Goal: Task Accomplishment & Management: Manage account settings

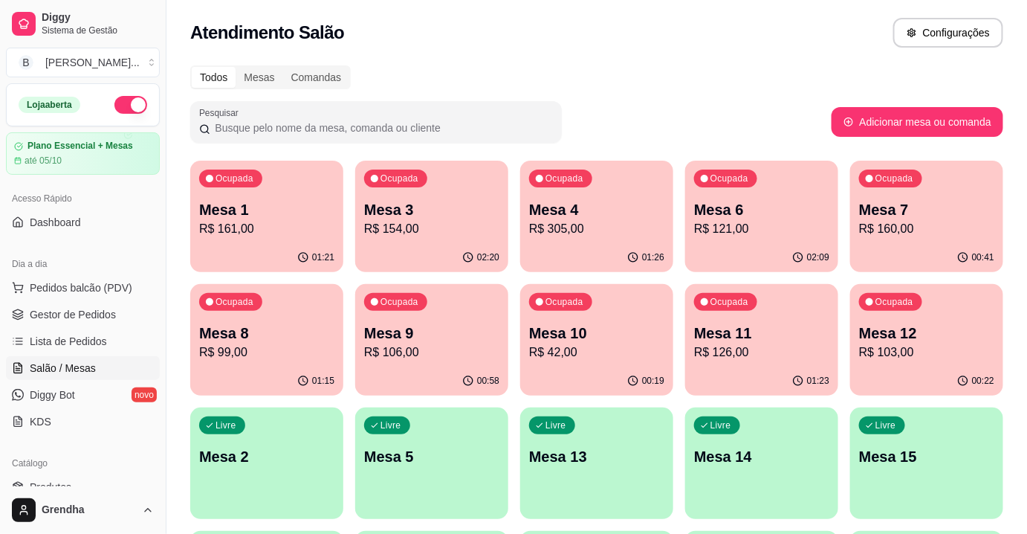
click at [612, 79] on div "Todos Mesas Comandas" at bounding box center [596, 77] width 813 height 24
click at [656, 132] on div "Pesquisar" at bounding box center [510, 122] width 641 height 42
click at [768, 389] on div "00:58" at bounding box center [761, 380] width 153 height 29
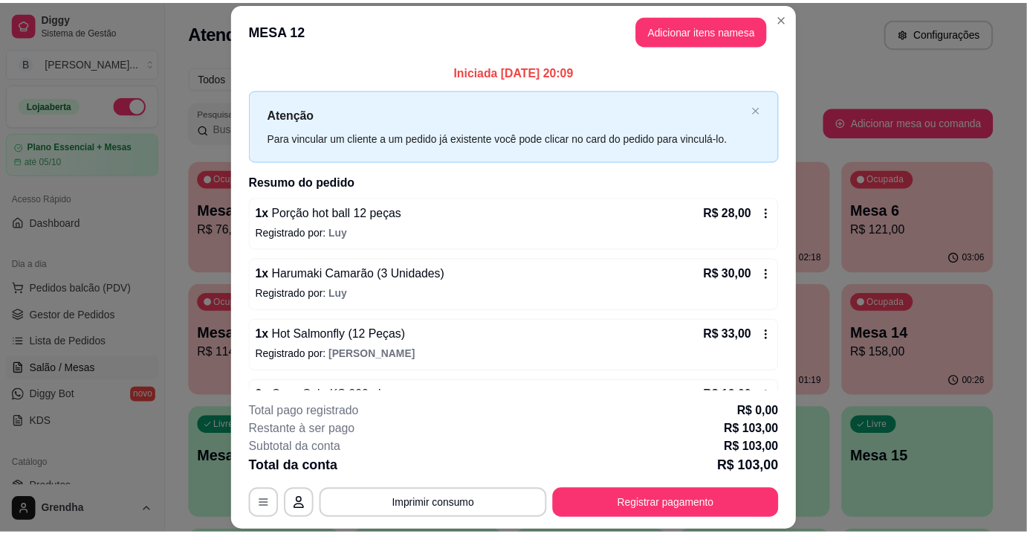
scroll to position [43, 0]
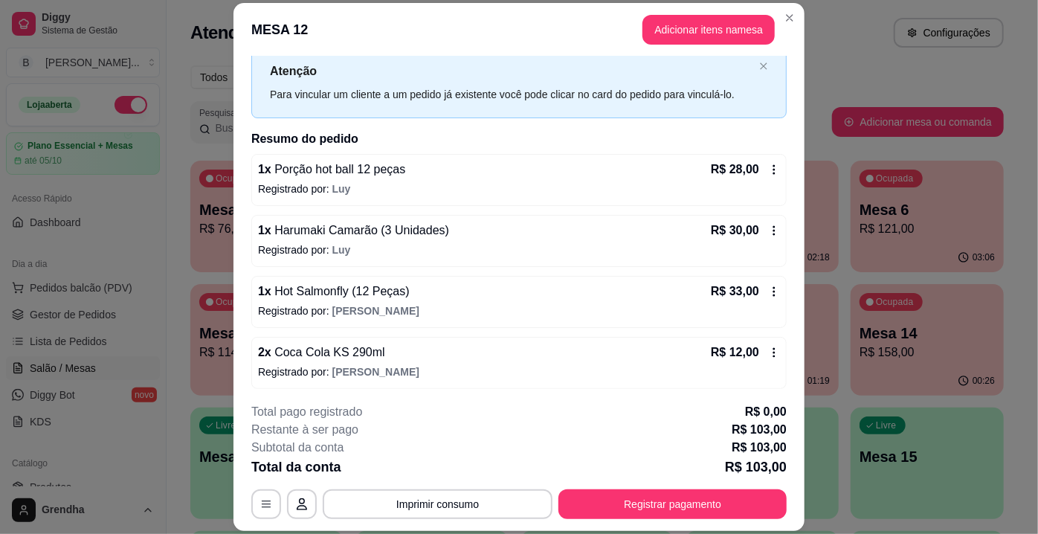
click at [768, 286] on icon at bounding box center [774, 291] width 12 height 12
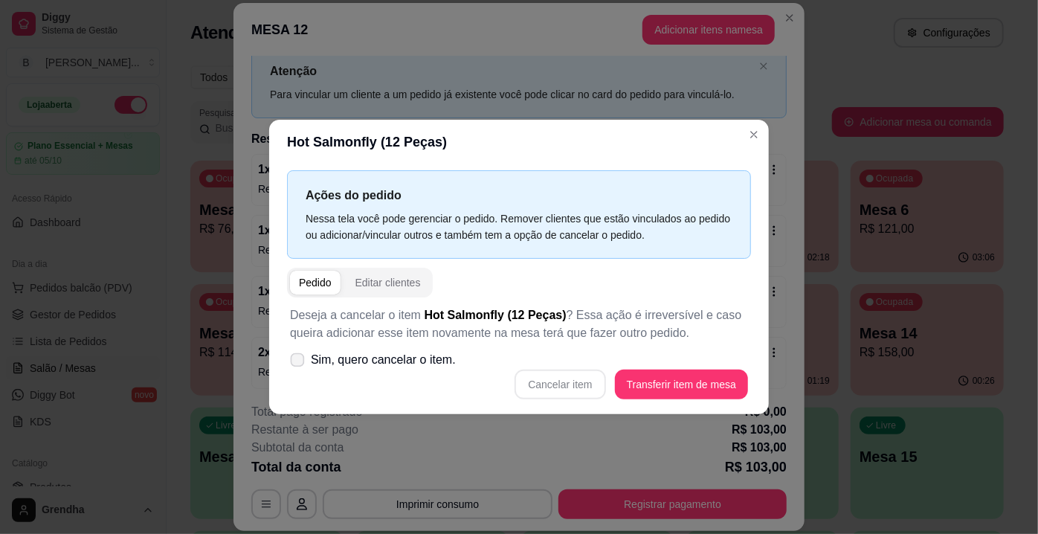
click at [300, 349] on label "Sim, quero cancelar o item." at bounding box center [373, 360] width 178 height 30
click at [299, 363] on input "Sim, quero cancelar o item." at bounding box center [294, 368] width 10 height 10
checkbox input "true"
click at [575, 385] on button "Cancelar item" at bounding box center [560, 384] width 88 height 29
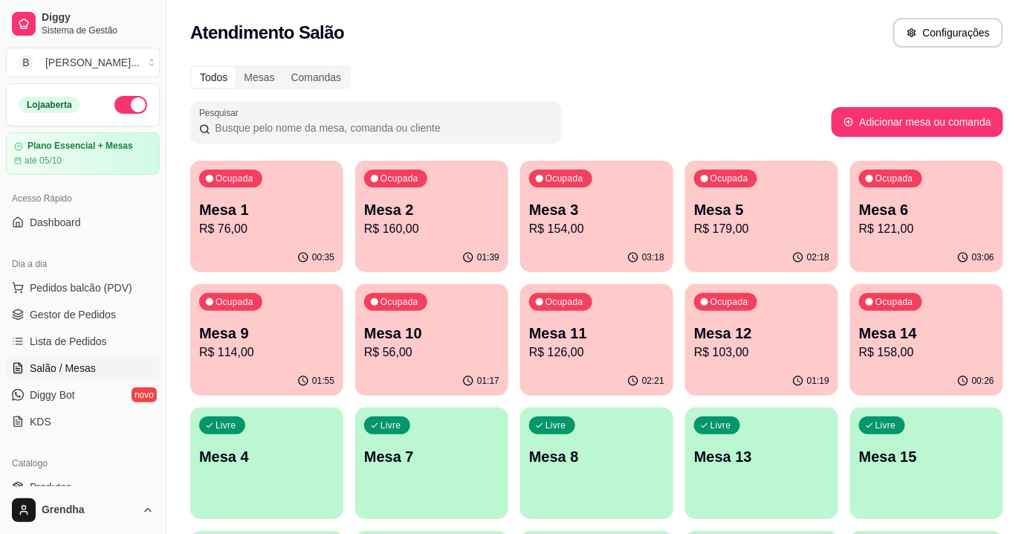
click at [803, 27] on div "Atendimento Salão Configurações" at bounding box center [596, 33] width 813 height 30
drag, startPoint x: 650, startPoint y: 82, endPoint x: 657, endPoint y: 85, distance: 8.3
click at [657, 85] on div "Todos Mesas Comandas" at bounding box center [596, 77] width 813 height 24
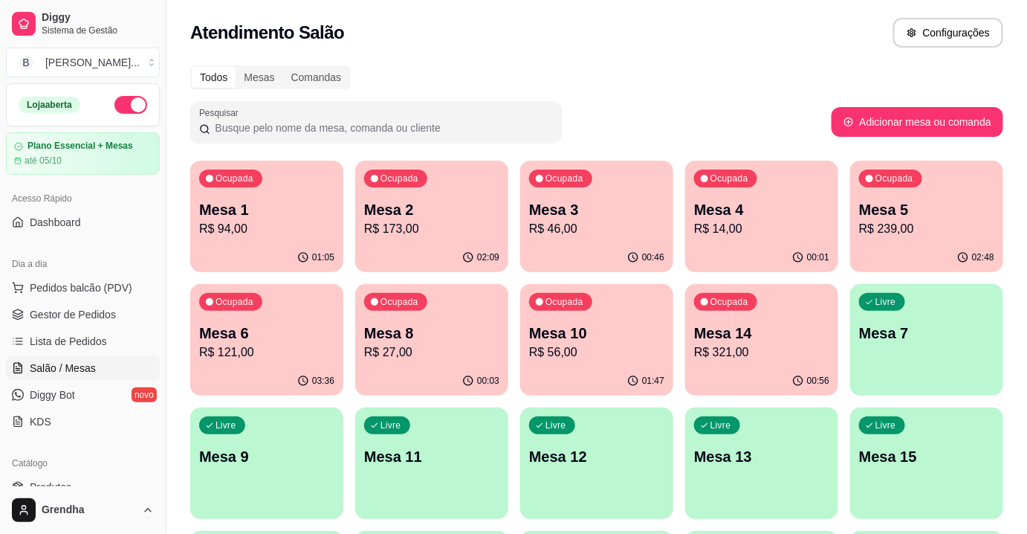
click at [712, 135] on div "Pesquisar" at bounding box center [510, 122] width 641 height 42
click at [586, 204] on p "Mesa 3" at bounding box center [597, 210] width 132 height 20
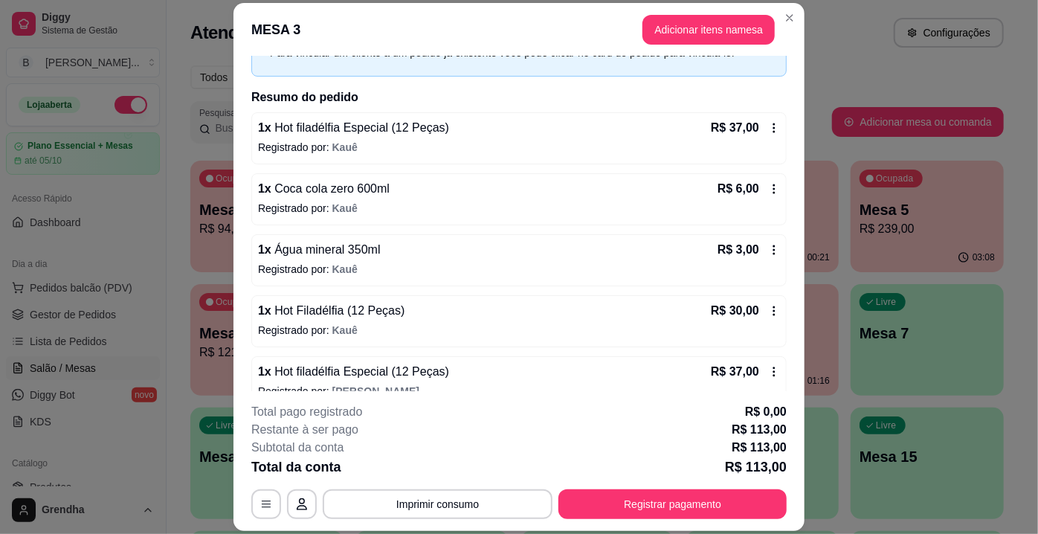
scroll to position [104, 0]
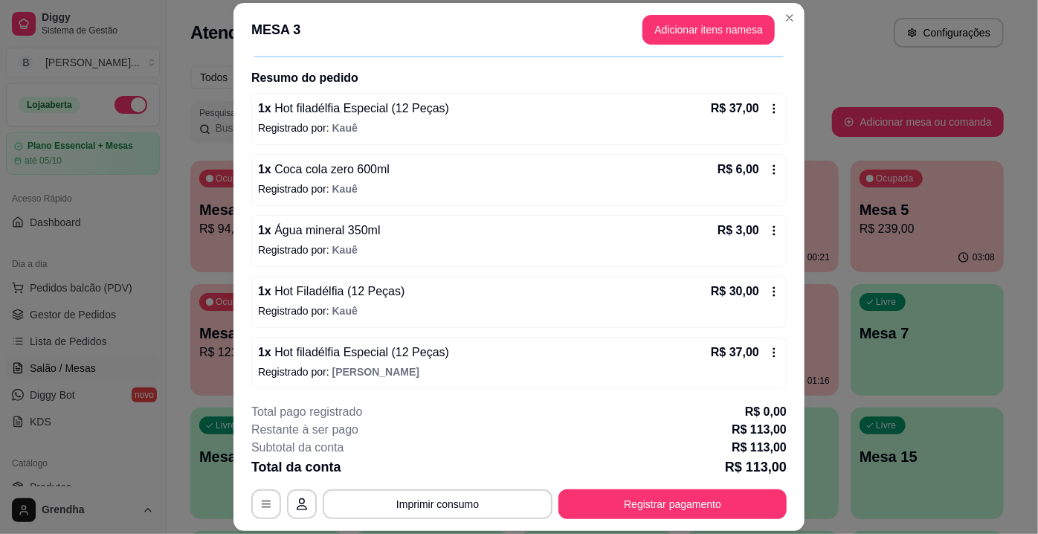
click at [768, 291] on icon at bounding box center [774, 291] width 12 height 12
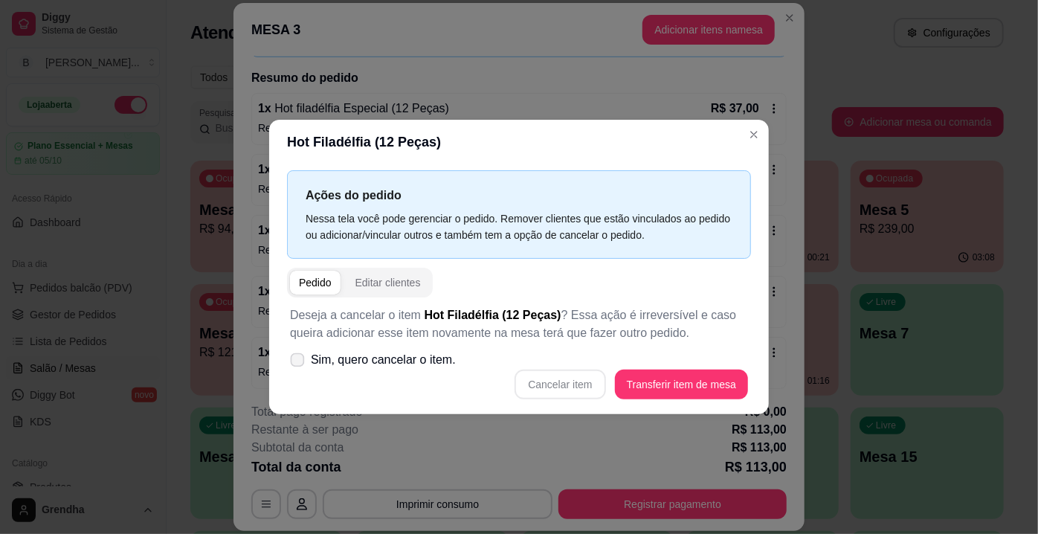
click at [305, 361] on label "Sim, quero cancelar o item." at bounding box center [373, 360] width 178 height 30
click at [299, 363] on input "Sim, quero cancelar o item." at bounding box center [294, 368] width 10 height 10
checkbox input "true"
click at [554, 387] on button "Cancelar item" at bounding box center [560, 384] width 88 height 29
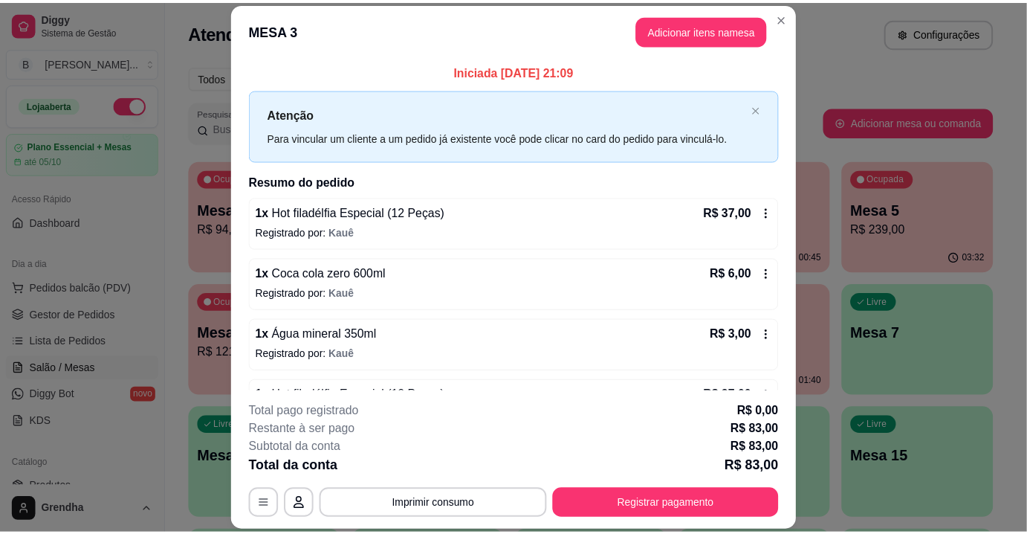
scroll to position [45, 0]
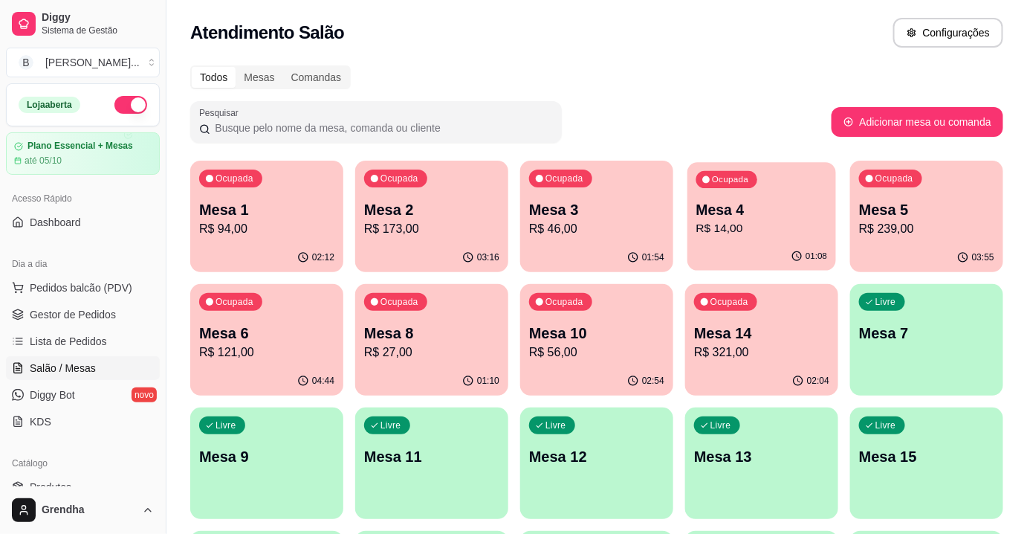
click at [708, 221] on p "R$ 14,00" at bounding box center [762, 228] width 132 height 17
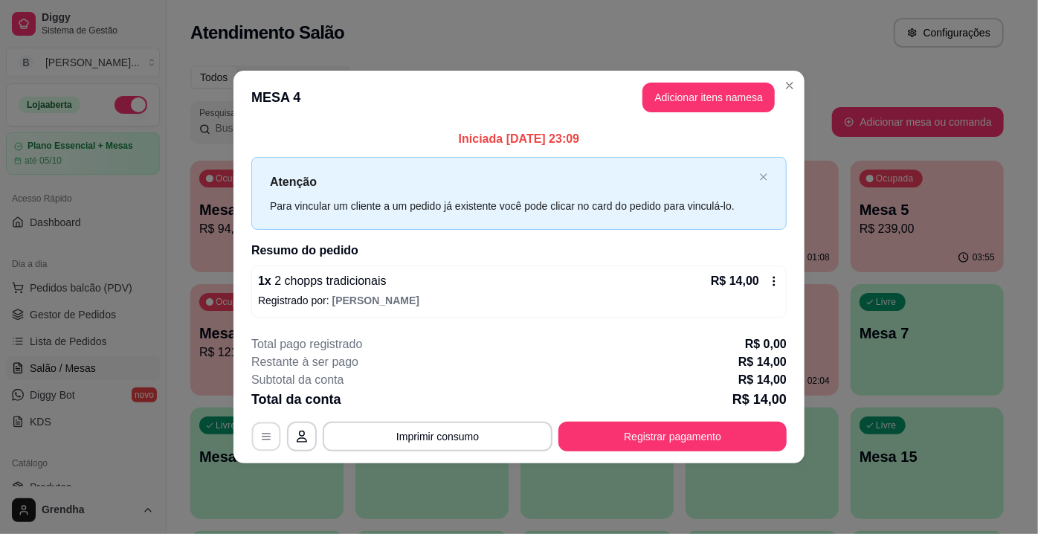
click at [262, 437] on icon "button" at bounding box center [266, 436] width 12 height 12
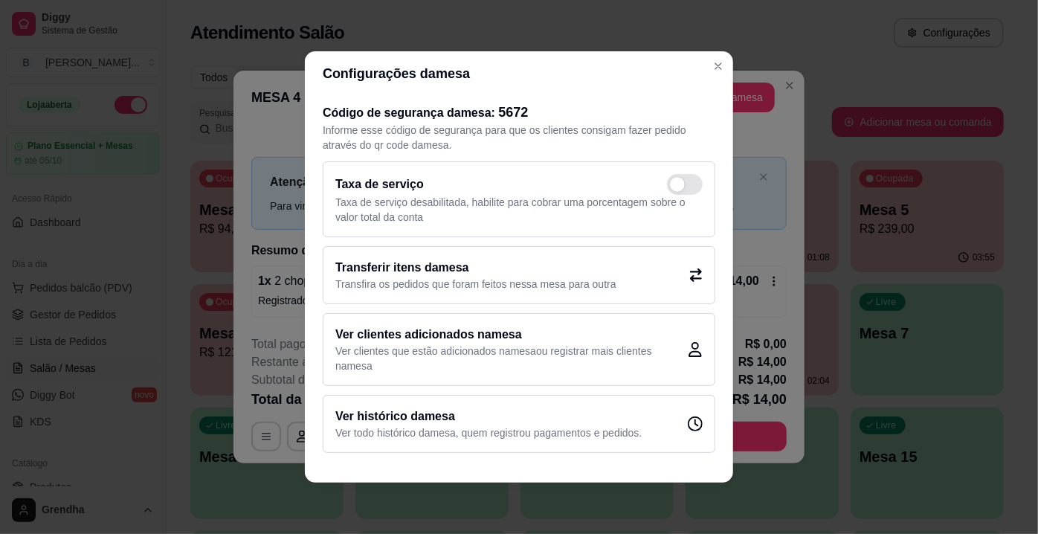
click at [465, 418] on h2 "Ver histórico da mesa" at bounding box center [488, 416] width 306 height 18
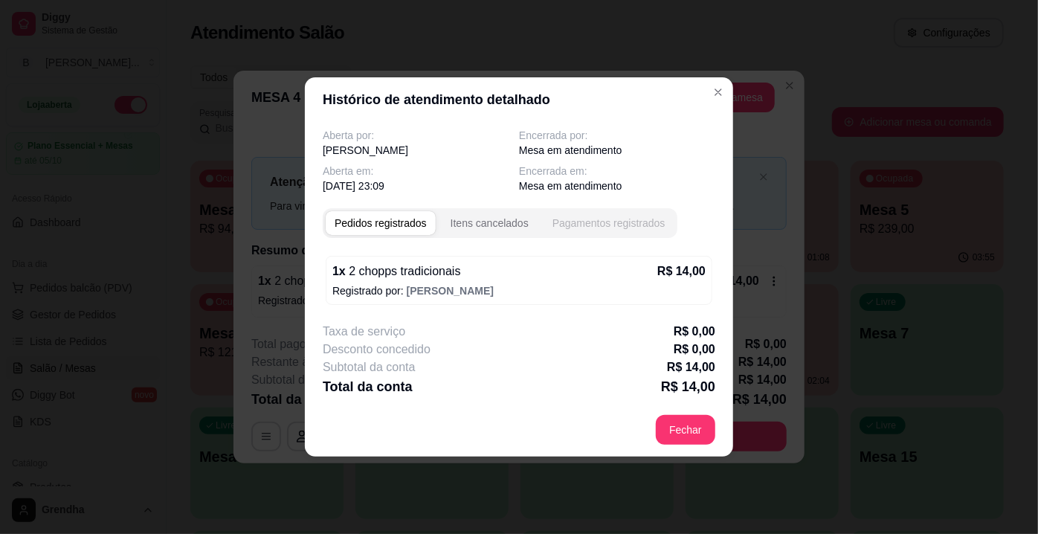
click at [586, 219] on div "Pagamentos registrados" at bounding box center [608, 223] width 113 height 15
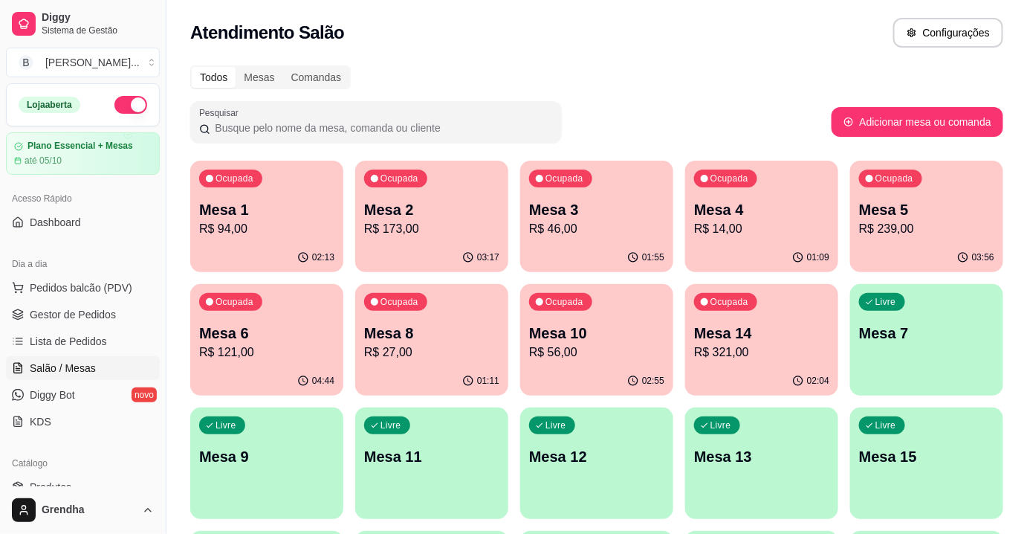
click at [62, 367] on span "Salão / Mesas" at bounding box center [63, 367] width 66 height 15
click at [71, 344] on span "Lista de Pedidos" at bounding box center [68, 341] width 77 height 15
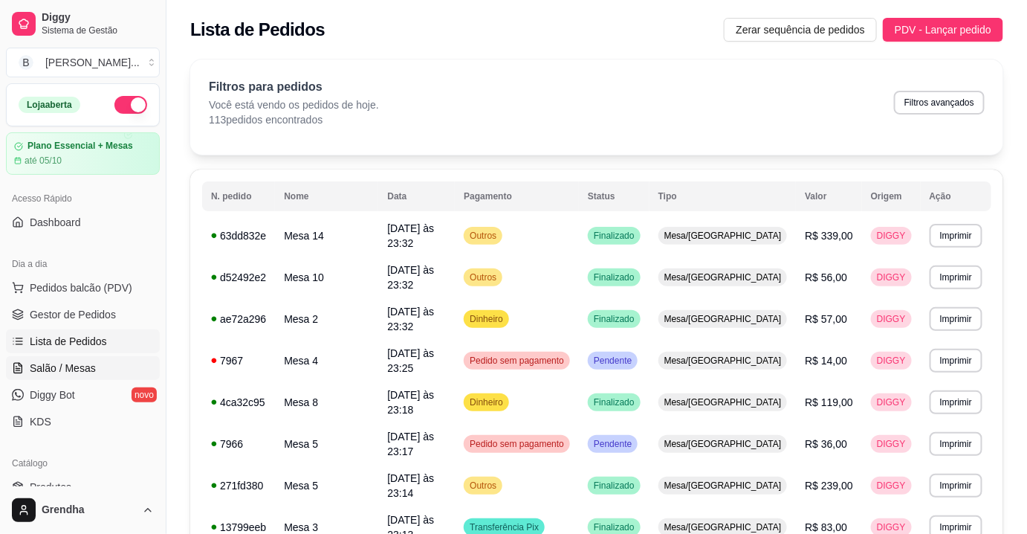
click at [68, 372] on span "Salão / Mesas" at bounding box center [63, 367] width 66 height 15
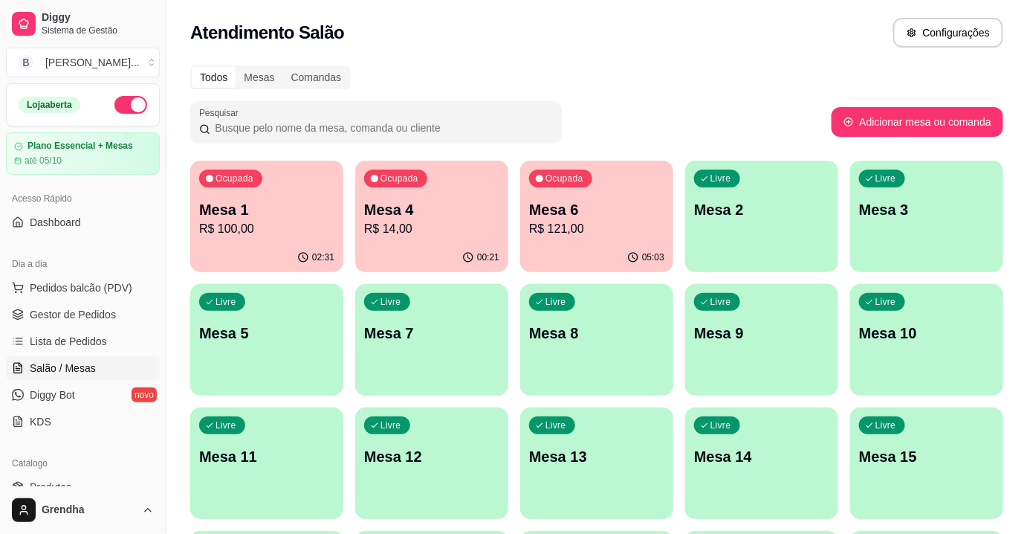
click at [124, 107] on button "button" at bounding box center [130, 105] width 33 height 18
click at [130, 107] on span at bounding box center [138, 105] width 16 height 16
click at [124, 107] on button "button" at bounding box center [130, 105] width 33 height 18
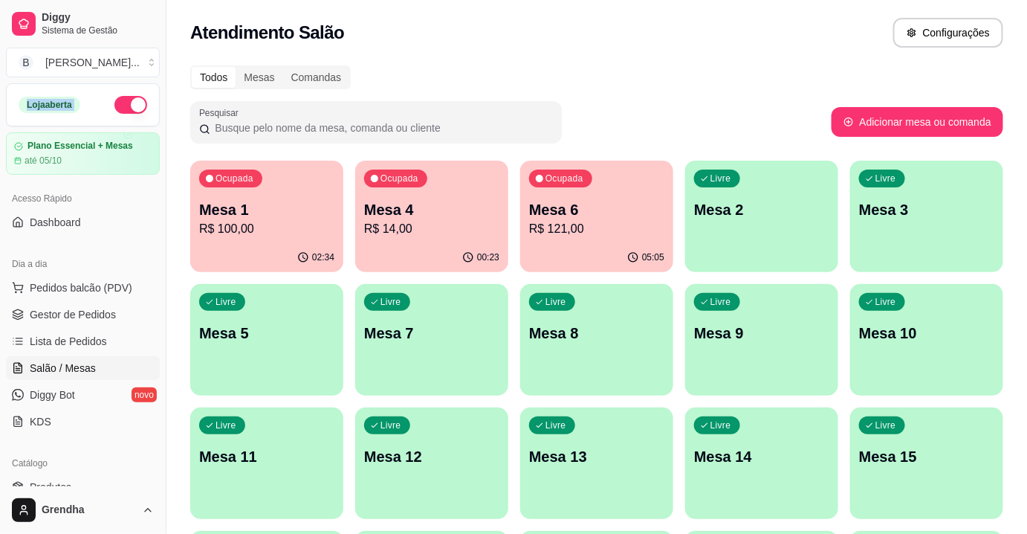
click at [124, 107] on button "button" at bounding box center [130, 105] width 33 height 18
click at [128, 107] on span at bounding box center [138, 104] width 20 height 20
click at [129, 107] on span at bounding box center [138, 105] width 18 height 18
click at [129, 107] on span at bounding box center [138, 104] width 19 height 19
click at [131, 107] on span at bounding box center [138, 104] width 15 height 15
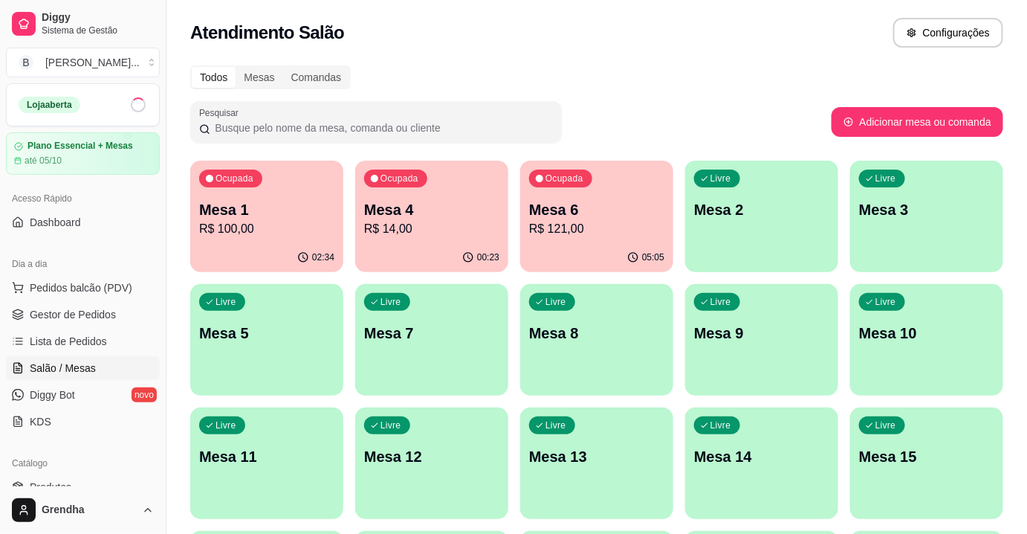
click at [129, 107] on span at bounding box center [138, 104] width 19 height 19
click at [124, 107] on button "button" at bounding box center [130, 105] width 33 height 18
click at [128, 107] on span at bounding box center [138, 104] width 21 height 21
click at [128, 107] on span at bounding box center [138, 104] width 20 height 20
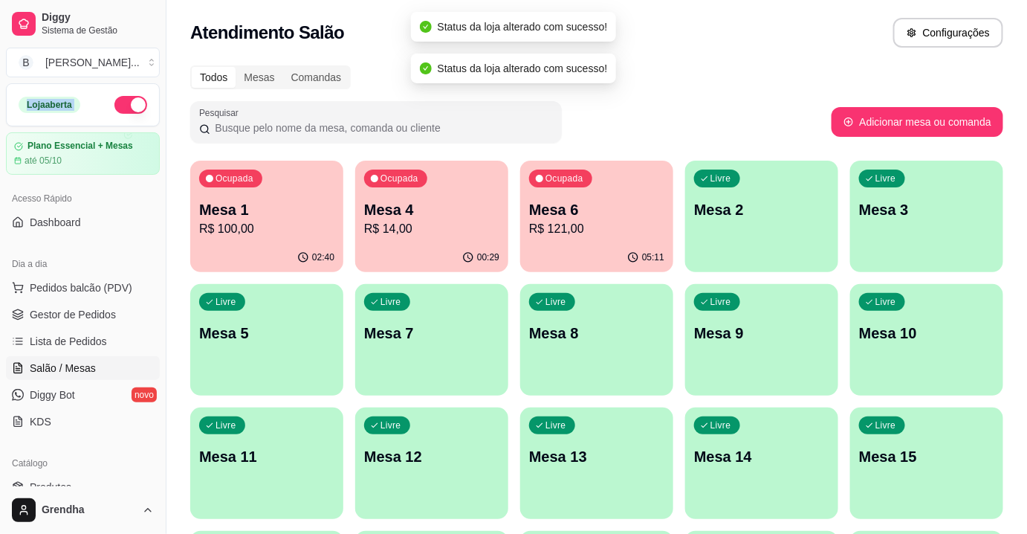
click at [124, 107] on button "button" at bounding box center [130, 105] width 33 height 18
click at [128, 107] on span at bounding box center [138, 104] width 20 height 20
click at [130, 107] on span at bounding box center [138, 105] width 16 height 16
click at [128, 107] on span at bounding box center [138, 104] width 21 height 21
click at [124, 107] on button "button" at bounding box center [130, 105] width 33 height 18
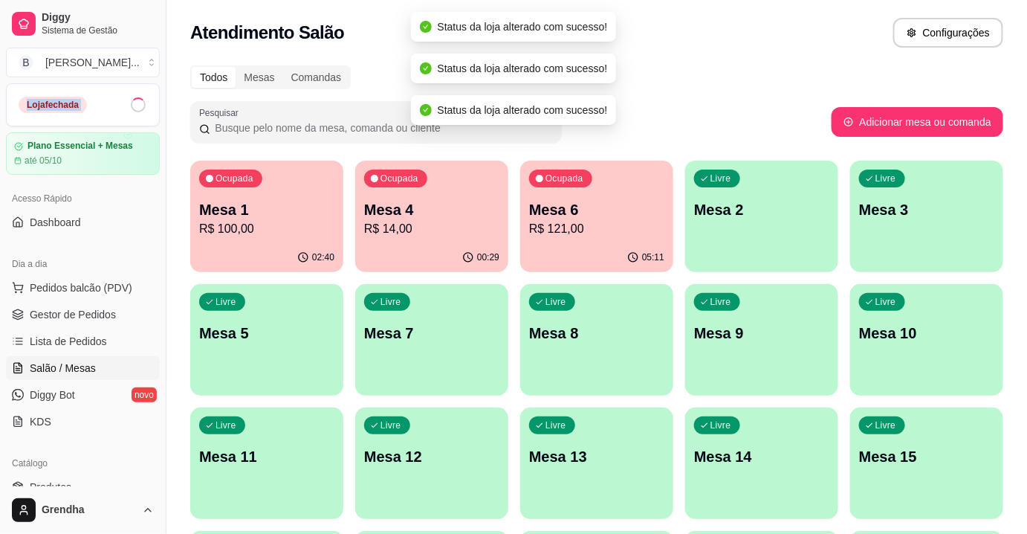
click at [128, 107] on span at bounding box center [138, 104] width 20 height 20
click at [129, 107] on span at bounding box center [138, 105] width 18 height 18
click at [124, 107] on button "button" at bounding box center [130, 105] width 33 height 18
click at [128, 107] on span at bounding box center [138, 104] width 20 height 20
click at [124, 107] on button "button" at bounding box center [130, 105] width 33 height 18
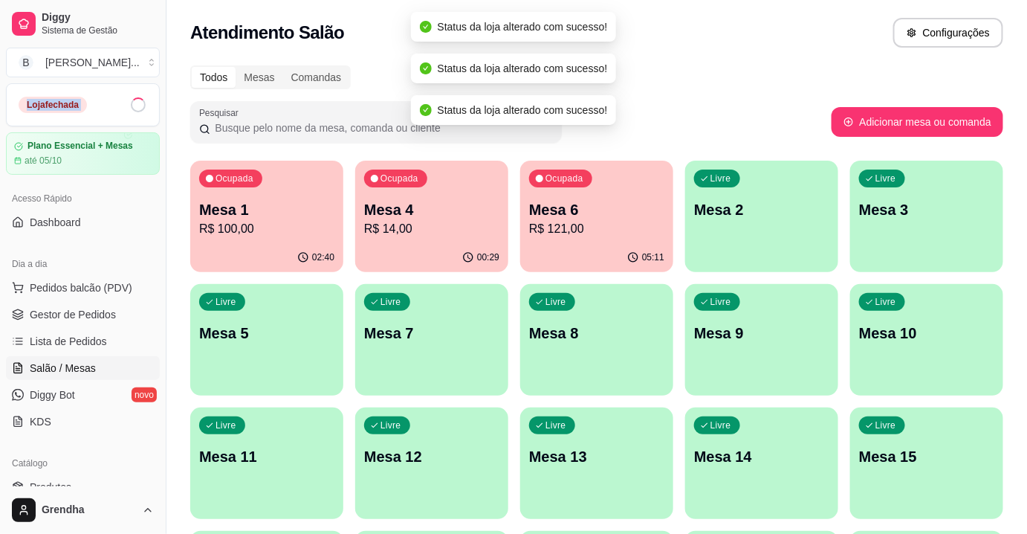
click at [128, 107] on span at bounding box center [138, 104] width 21 height 21
click at [129, 107] on span at bounding box center [138, 105] width 18 height 18
click at [128, 107] on span at bounding box center [138, 104] width 20 height 20
click at [124, 107] on button "button" at bounding box center [130, 105] width 33 height 18
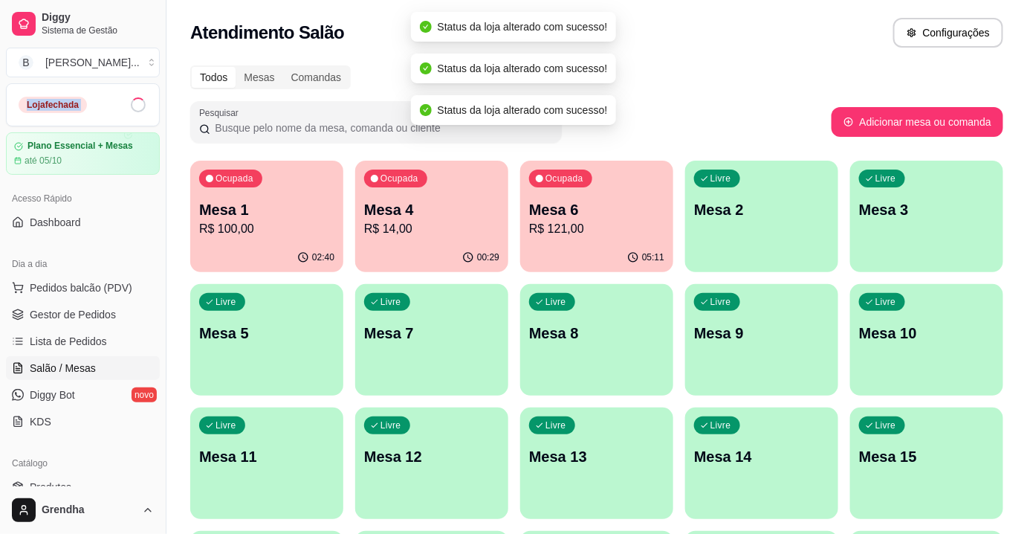
click at [131, 107] on span at bounding box center [138, 104] width 15 height 15
click at [129, 107] on span at bounding box center [138, 104] width 19 height 19
click at [129, 107] on span at bounding box center [138, 105] width 18 height 18
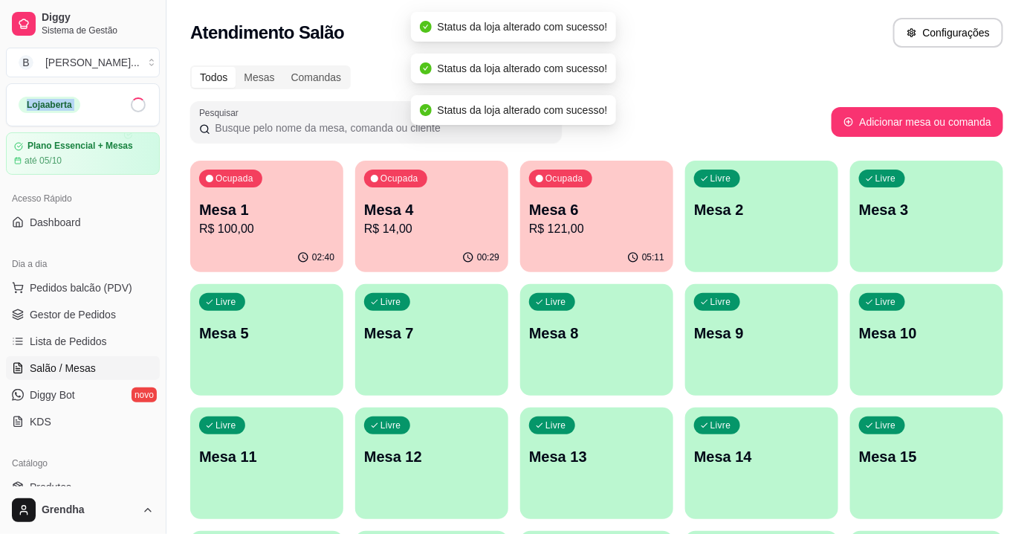
click at [128, 107] on span at bounding box center [138, 104] width 20 height 20
click at [129, 107] on span at bounding box center [138, 104] width 19 height 19
click at [128, 107] on span at bounding box center [138, 104] width 20 height 20
click at [129, 107] on span at bounding box center [138, 104] width 19 height 19
click at [128, 107] on span at bounding box center [138, 104] width 20 height 20
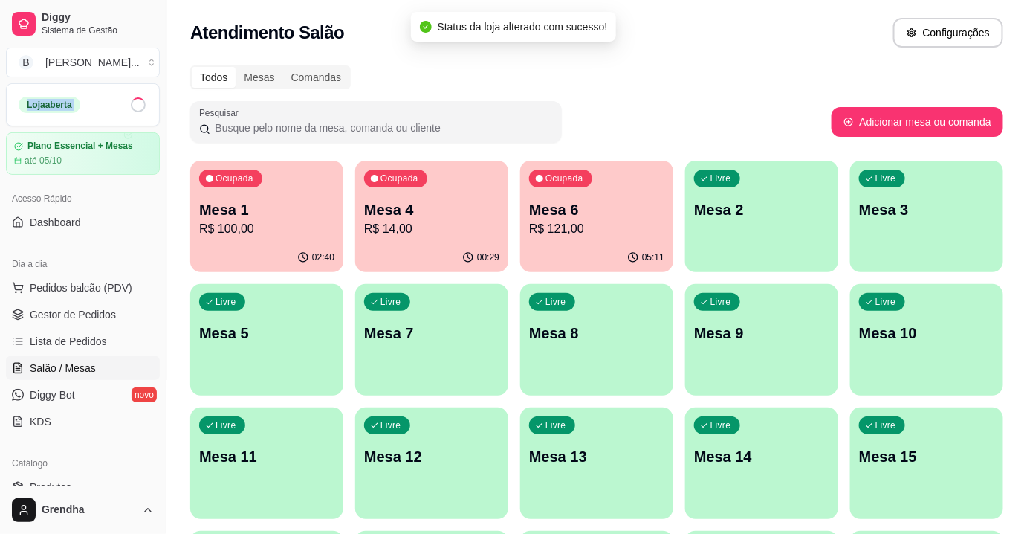
click at [129, 107] on span at bounding box center [138, 104] width 19 height 19
click at [128, 107] on span at bounding box center [138, 104] width 20 height 20
click at [128, 107] on span at bounding box center [138, 104] width 21 height 21
click at [124, 107] on button "button" at bounding box center [130, 105] width 33 height 18
click at [128, 107] on span at bounding box center [138, 104] width 20 height 20
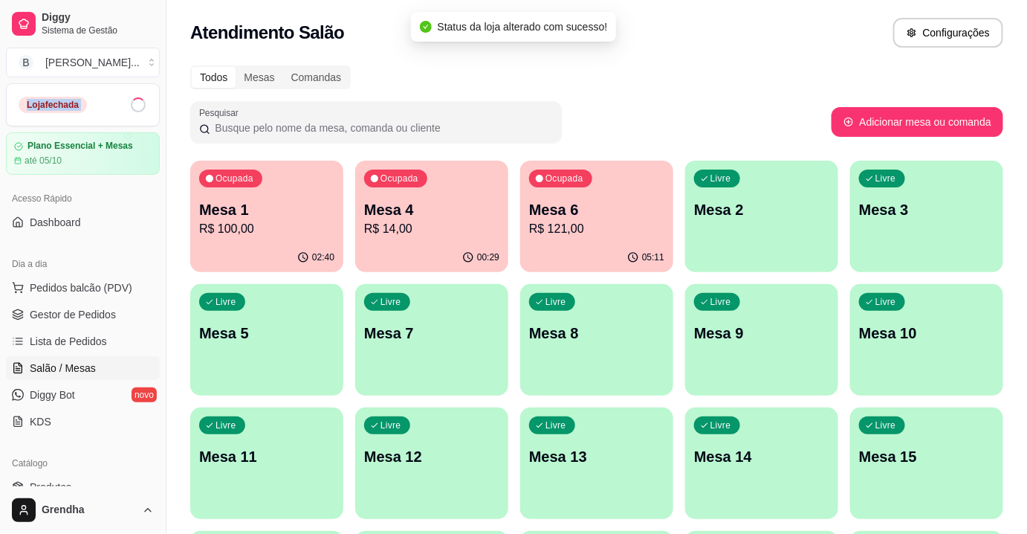
click at [129, 107] on span at bounding box center [138, 104] width 19 height 19
click at [129, 107] on span at bounding box center [138, 105] width 18 height 18
click at [130, 107] on span at bounding box center [138, 105] width 16 height 16
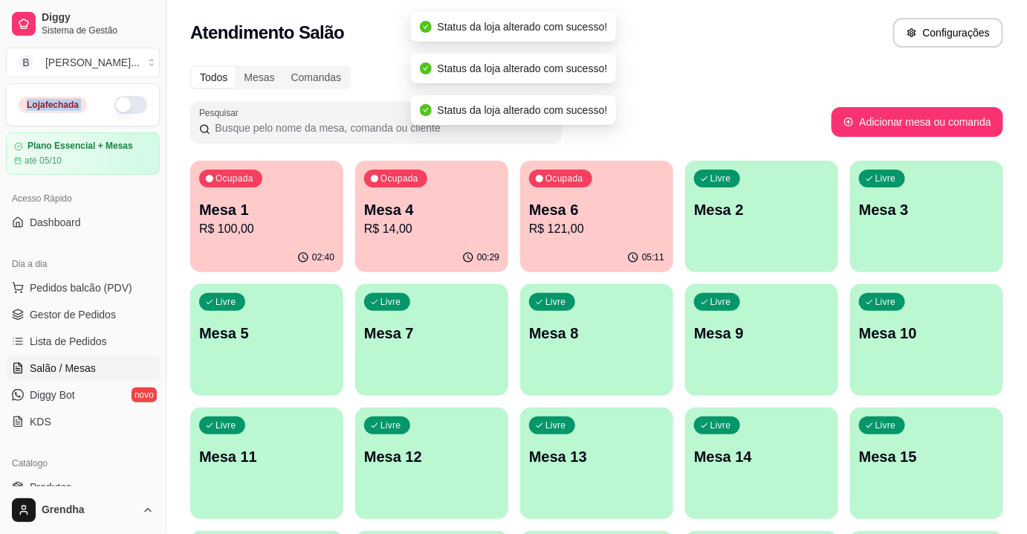
click at [124, 107] on button "button" at bounding box center [130, 105] width 33 height 18
click at [129, 107] on span at bounding box center [138, 105] width 18 height 18
click at [124, 107] on button "button" at bounding box center [130, 105] width 33 height 18
click at [129, 107] on span at bounding box center [138, 104] width 19 height 19
click at [128, 107] on span at bounding box center [138, 104] width 21 height 21
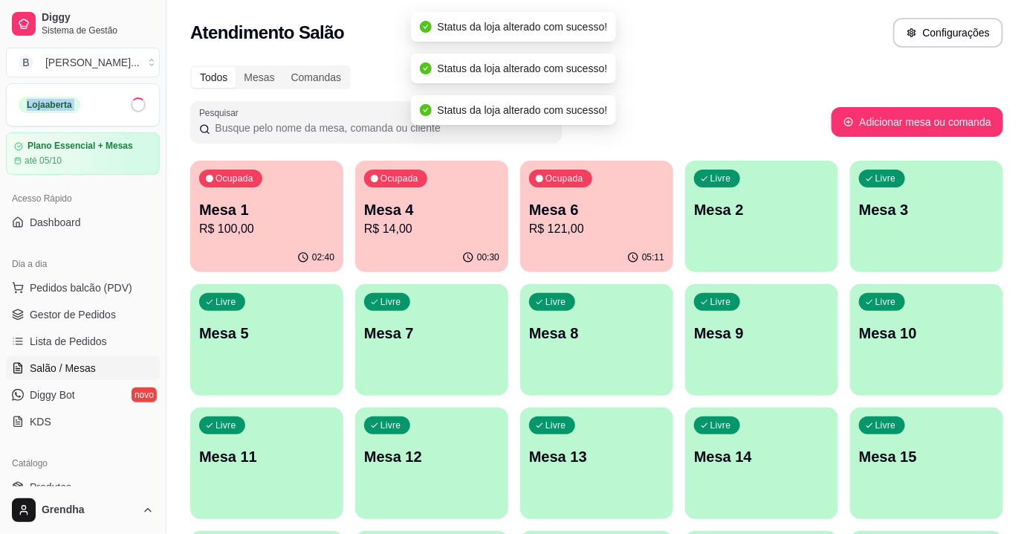
click at [128, 107] on span at bounding box center [138, 104] width 21 height 21
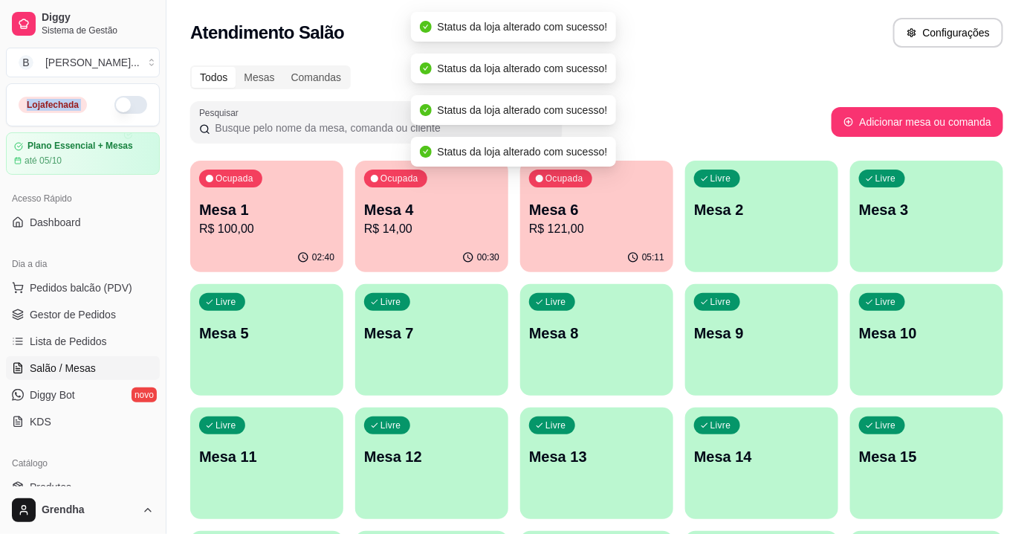
click at [124, 107] on button "button" at bounding box center [130, 105] width 33 height 18
click at [129, 107] on span at bounding box center [138, 105] width 18 height 18
click at [128, 107] on span at bounding box center [138, 104] width 20 height 20
click at [130, 107] on span at bounding box center [138, 105] width 16 height 16
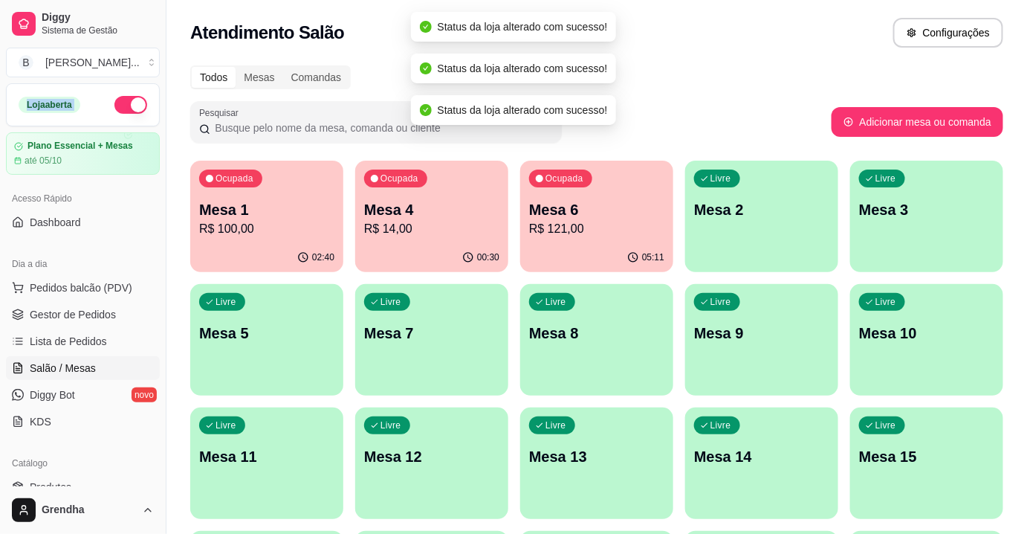
click at [124, 107] on button "button" at bounding box center [130, 105] width 33 height 18
click at [129, 107] on span at bounding box center [138, 105] width 18 height 18
click at [129, 107] on span at bounding box center [138, 104] width 19 height 19
click at [128, 107] on span at bounding box center [138, 104] width 21 height 21
click at [130, 107] on span at bounding box center [138, 105] width 16 height 16
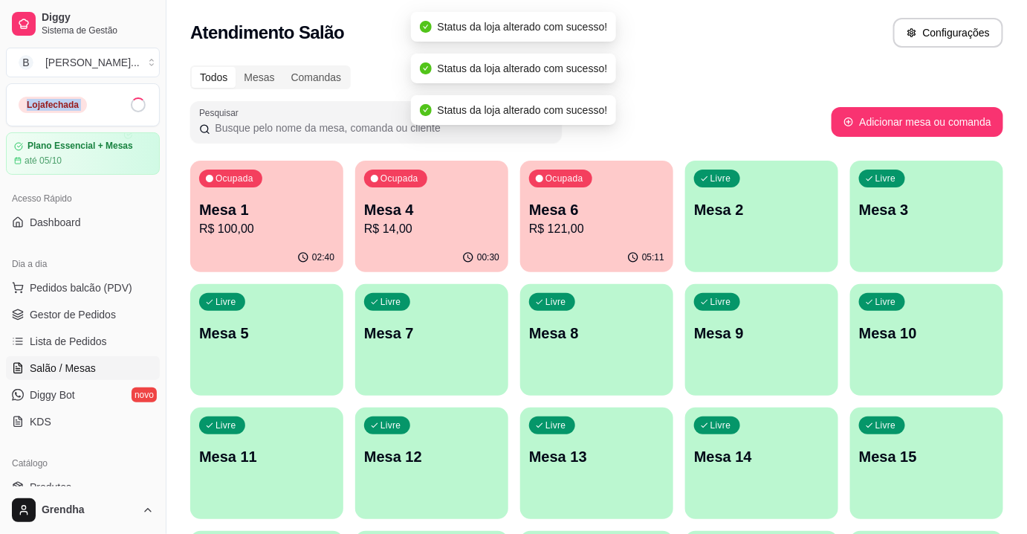
click at [128, 107] on span at bounding box center [138, 104] width 21 height 21
click at [129, 107] on span at bounding box center [138, 104] width 19 height 19
click at [129, 107] on span at bounding box center [138, 105] width 18 height 18
click at [124, 107] on button "button" at bounding box center [130, 105] width 33 height 18
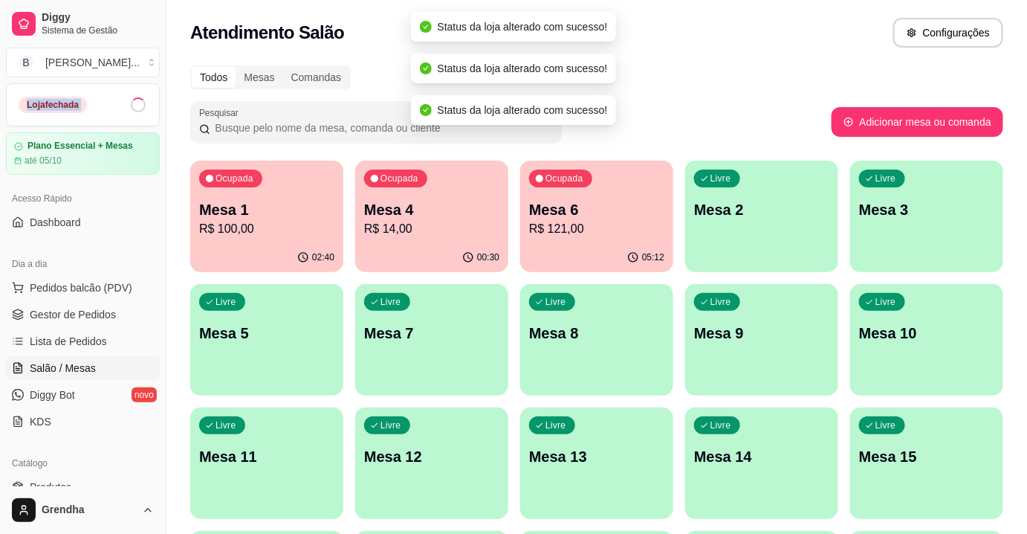
click at [129, 107] on span at bounding box center [138, 104] width 19 height 19
click at [128, 107] on span at bounding box center [138, 104] width 20 height 20
click at [124, 107] on button "button" at bounding box center [130, 105] width 33 height 18
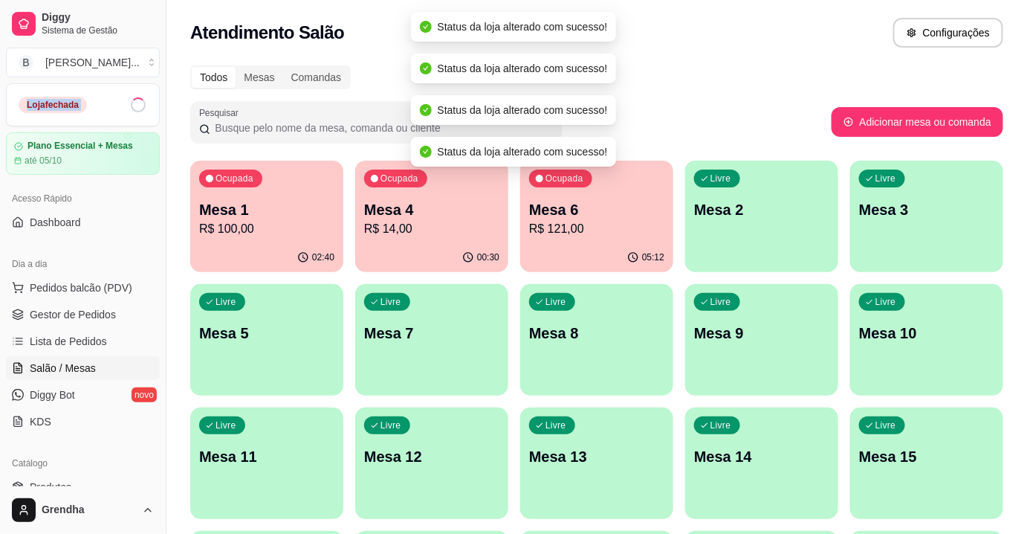
click at [129, 107] on span at bounding box center [138, 104] width 19 height 19
click at [128, 107] on span at bounding box center [138, 104] width 21 height 21
click at [129, 107] on span at bounding box center [138, 104] width 19 height 19
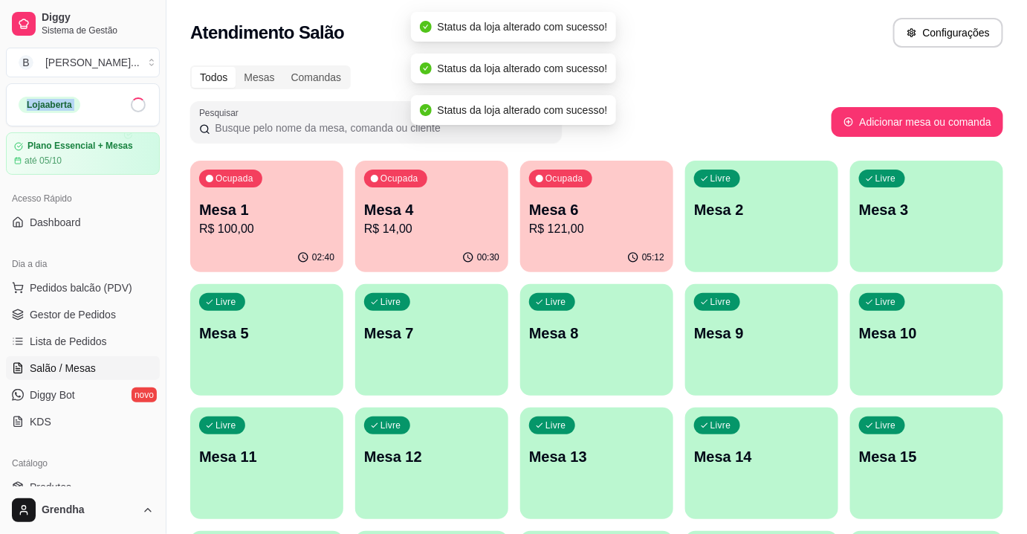
click at [128, 107] on span at bounding box center [138, 104] width 21 height 21
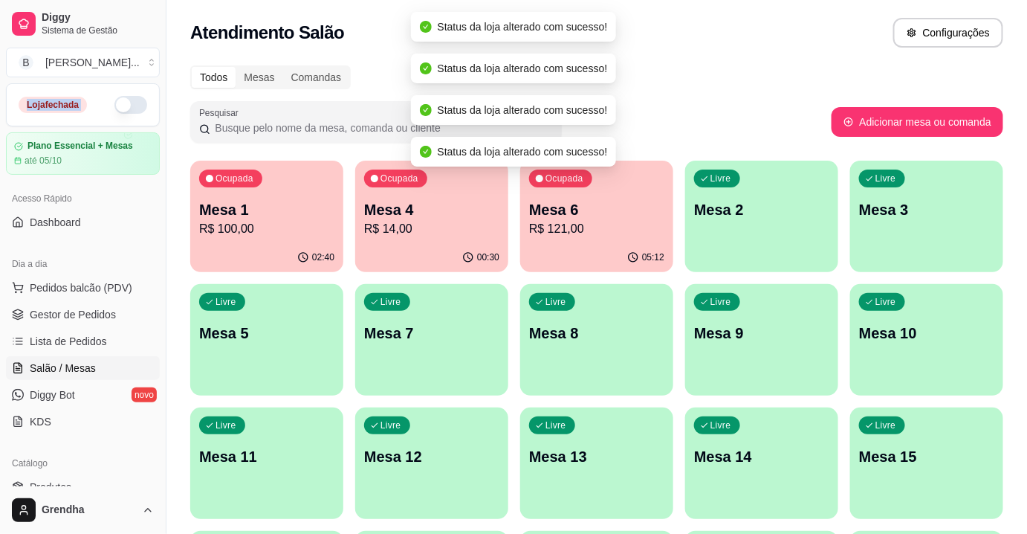
click at [124, 107] on button "button" at bounding box center [130, 105] width 33 height 18
click at [128, 107] on span at bounding box center [138, 104] width 20 height 20
click at [129, 107] on span at bounding box center [138, 104] width 19 height 19
click at [130, 107] on span at bounding box center [138, 105] width 16 height 16
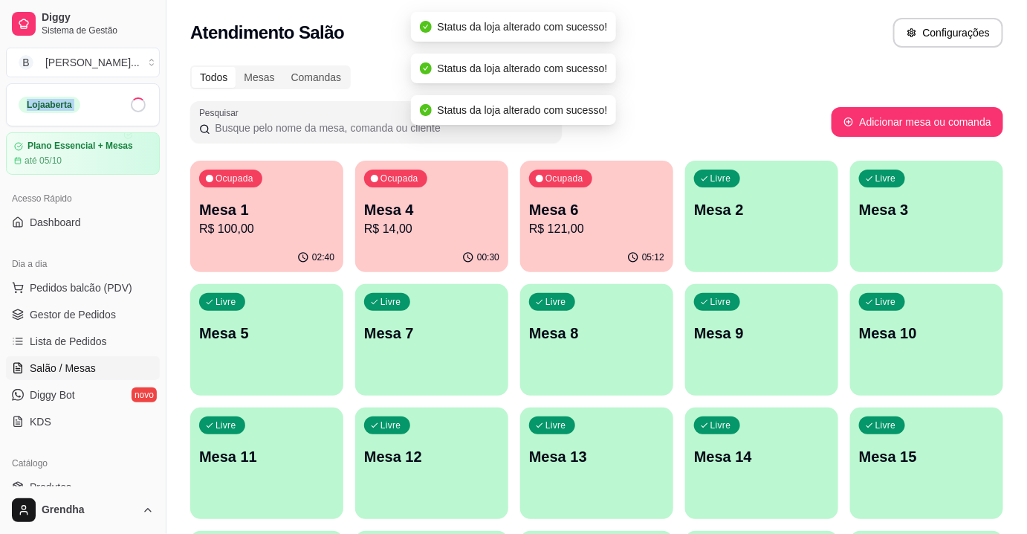
click at [129, 107] on span at bounding box center [138, 104] width 19 height 19
click at [129, 107] on span at bounding box center [138, 105] width 18 height 18
click at [130, 107] on span at bounding box center [138, 105] width 16 height 16
click at [129, 107] on span at bounding box center [138, 104] width 19 height 19
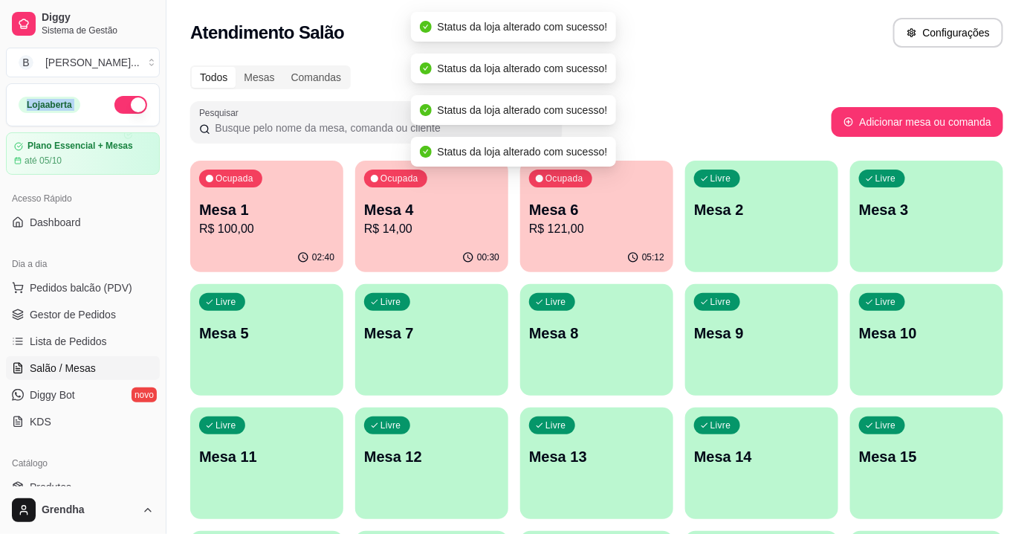
click at [124, 107] on button "button" at bounding box center [130, 105] width 33 height 18
click at [128, 107] on span at bounding box center [138, 104] width 21 height 21
click at [128, 107] on span at bounding box center [138, 104] width 20 height 20
click at [129, 107] on span at bounding box center [138, 105] width 18 height 18
click at [128, 107] on span at bounding box center [138, 104] width 20 height 20
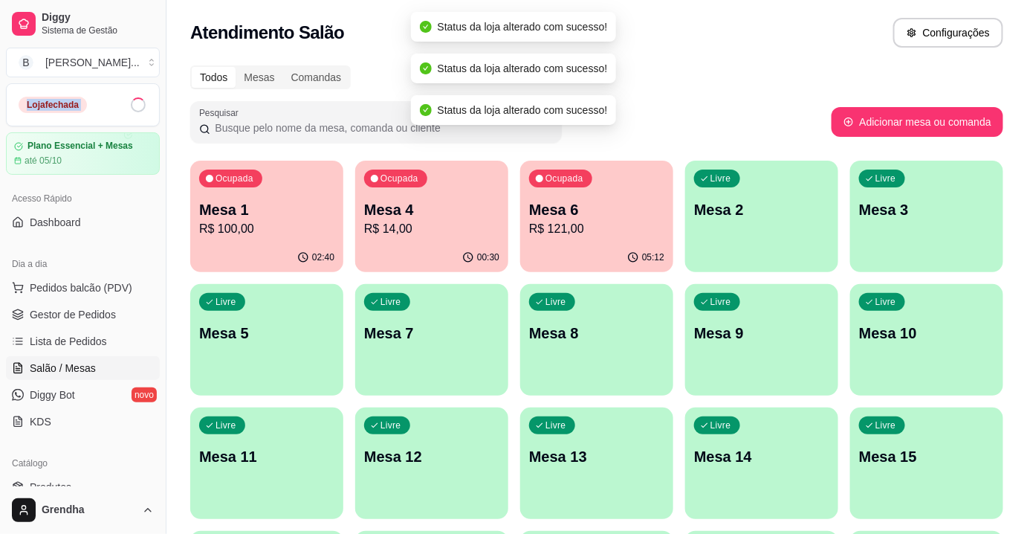
click at [129, 107] on span at bounding box center [138, 104] width 19 height 19
click at [130, 107] on span at bounding box center [138, 105] width 16 height 16
click at [129, 107] on span at bounding box center [138, 105] width 18 height 18
click at [131, 107] on span at bounding box center [138, 104] width 15 height 15
click at [124, 107] on button "button" at bounding box center [130, 105] width 33 height 18
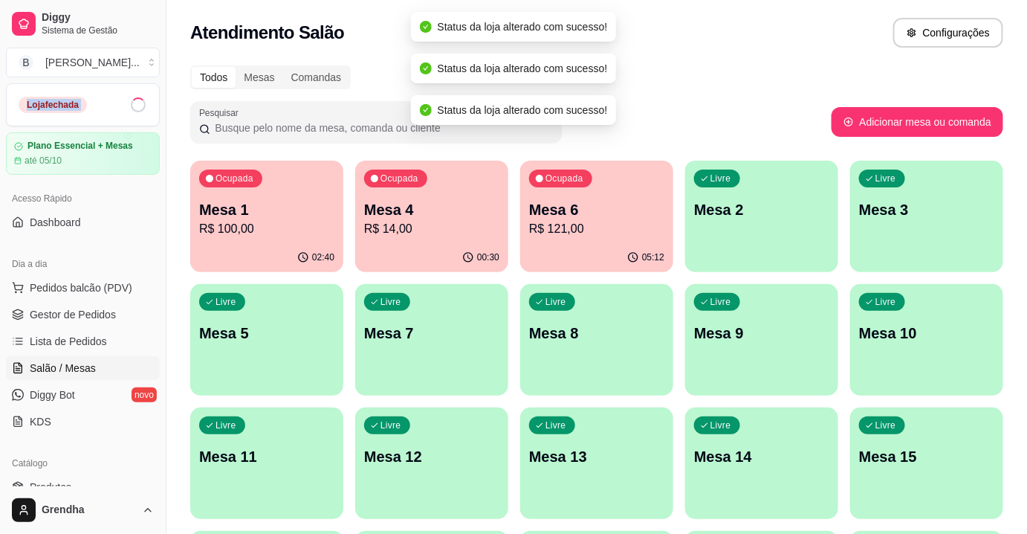
click at [129, 107] on span at bounding box center [138, 104] width 19 height 19
click at [128, 107] on span at bounding box center [138, 104] width 21 height 21
click at [129, 107] on span at bounding box center [138, 104] width 19 height 19
click at [130, 107] on span at bounding box center [138, 105] width 16 height 16
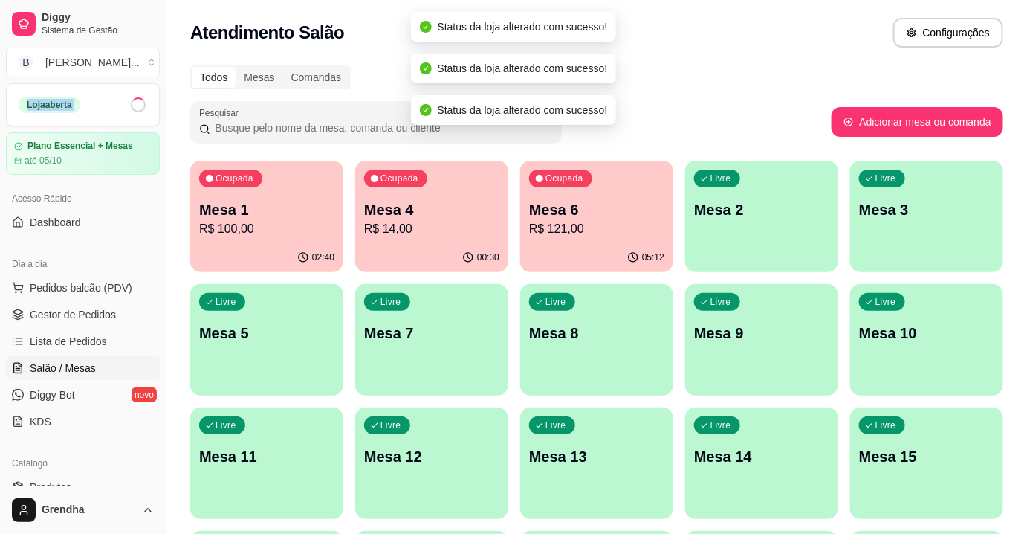
click at [129, 107] on span at bounding box center [138, 105] width 18 height 18
click at [129, 107] on span at bounding box center [138, 104] width 19 height 19
click at [128, 107] on span at bounding box center [138, 104] width 21 height 21
click at [129, 107] on span at bounding box center [138, 104] width 19 height 19
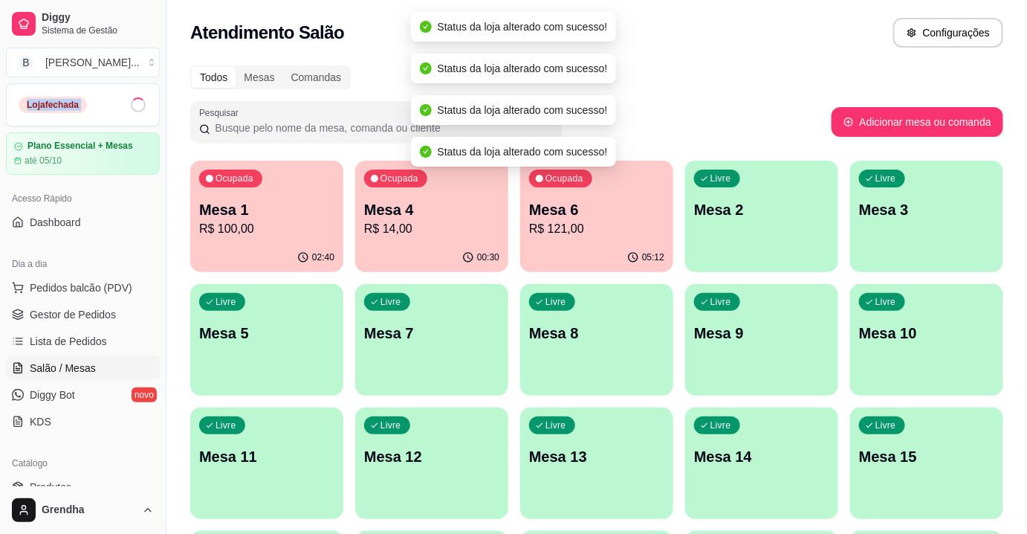
click at [129, 107] on span at bounding box center [138, 104] width 19 height 19
click at [124, 107] on button "button" at bounding box center [130, 105] width 33 height 18
click at [129, 107] on span at bounding box center [138, 105] width 18 height 18
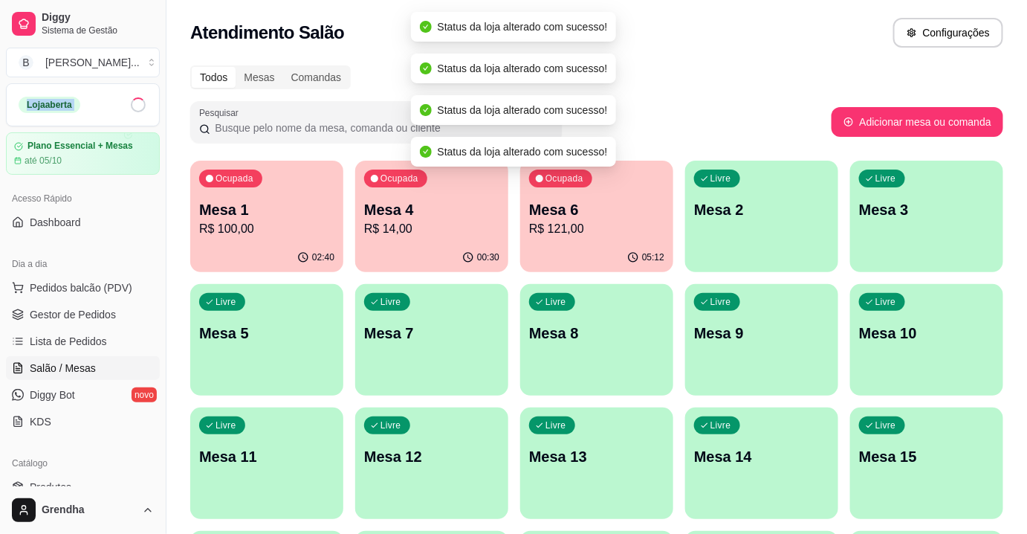
click at [128, 107] on span at bounding box center [138, 104] width 20 height 20
click at [129, 107] on span at bounding box center [138, 104] width 19 height 19
click at [124, 107] on button "button" at bounding box center [130, 105] width 33 height 18
click at [129, 107] on span at bounding box center [138, 105] width 18 height 18
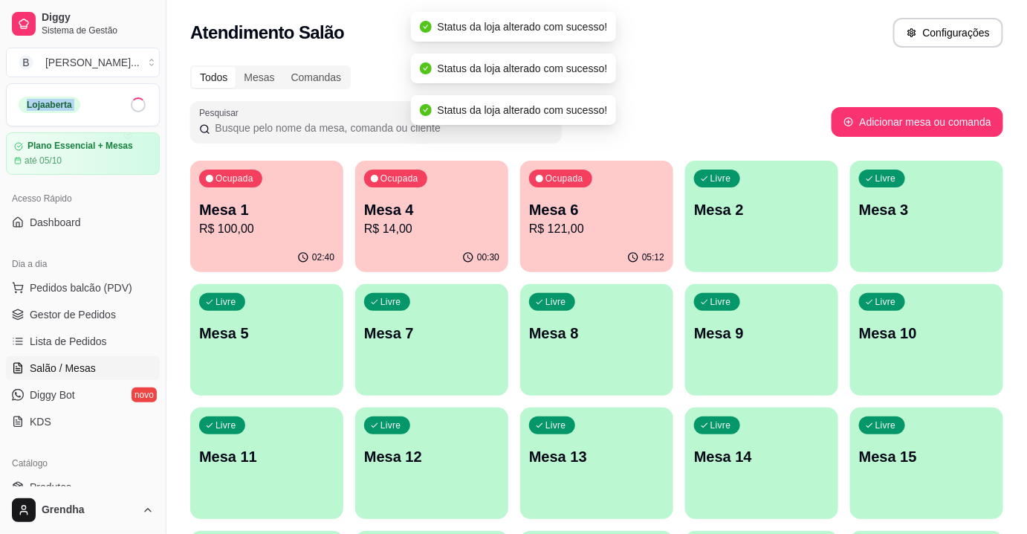
click at [130, 107] on span at bounding box center [138, 105] width 16 height 16
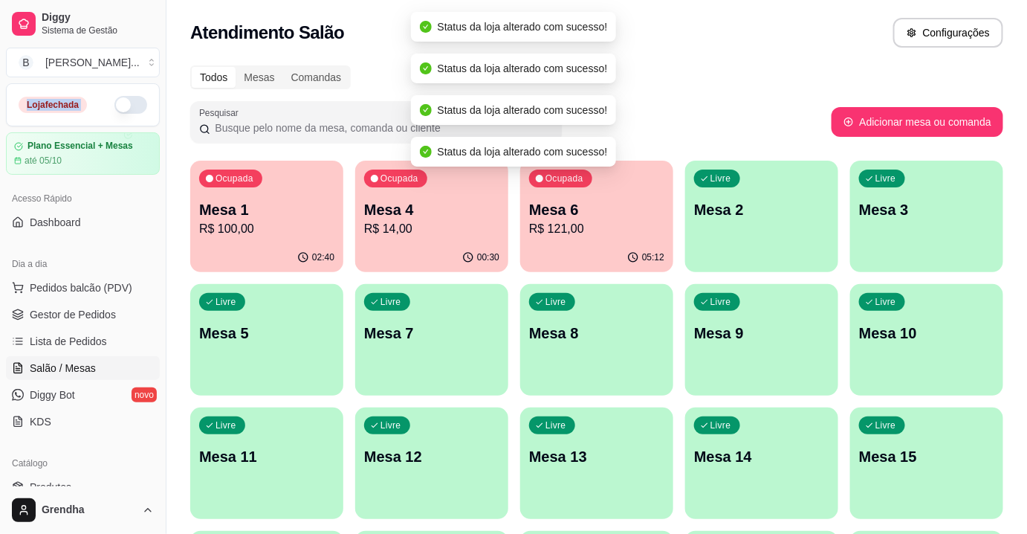
click at [124, 107] on button "button" at bounding box center [130, 105] width 33 height 18
click at [129, 107] on span at bounding box center [138, 104] width 19 height 19
click at [129, 107] on span at bounding box center [138, 105] width 18 height 18
click at [124, 107] on button "button" at bounding box center [130, 105] width 33 height 18
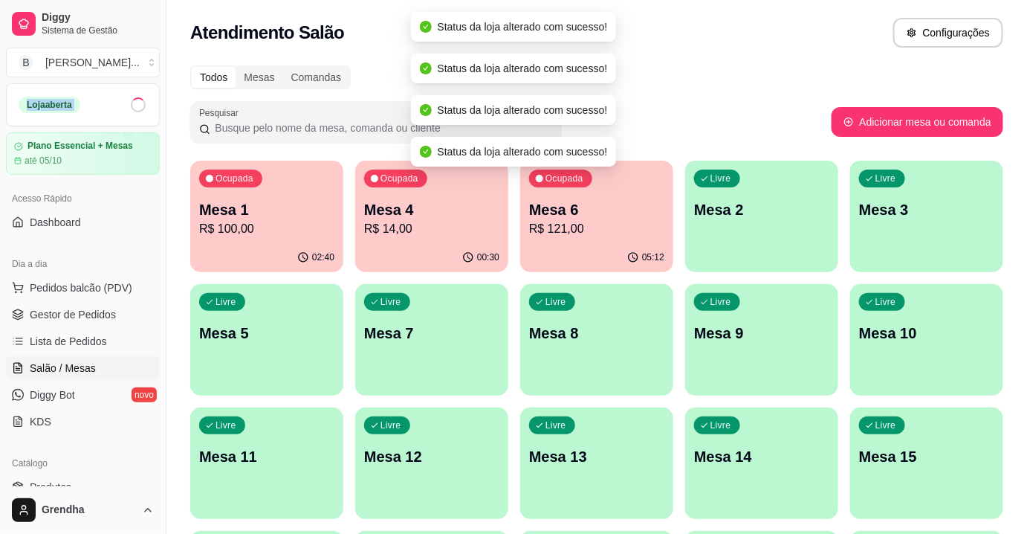
click at [129, 107] on span at bounding box center [138, 104] width 19 height 19
click at [129, 107] on span at bounding box center [138, 105] width 18 height 18
click at [129, 107] on span at bounding box center [138, 104] width 19 height 19
click at [128, 107] on span at bounding box center [138, 104] width 21 height 21
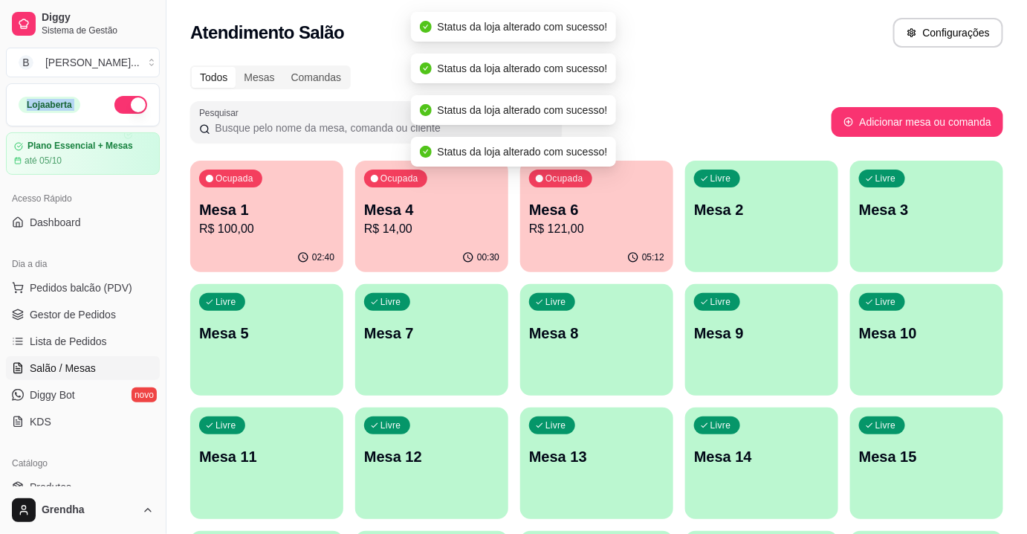
click at [124, 107] on button "button" at bounding box center [130, 105] width 33 height 18
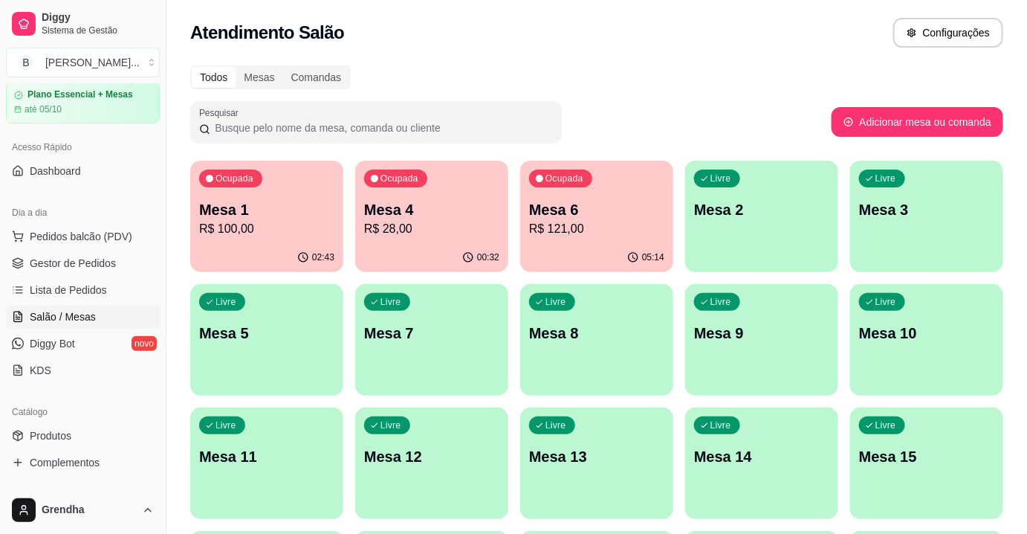
scroll to position [82, 0]
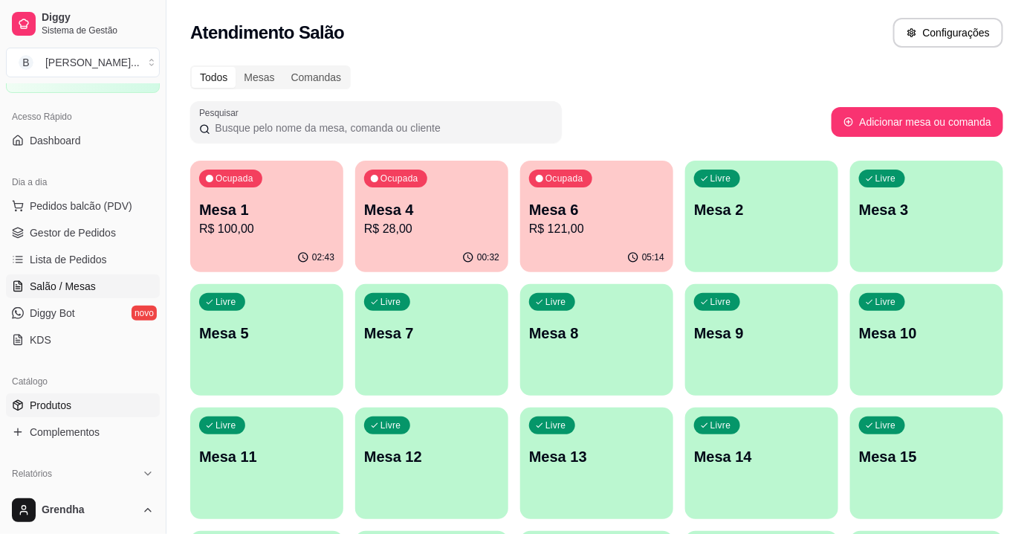
click at [65, 398] on span "Produtos" at bounding box center [51, 405] width 42 height 15
